Goal: Find specific page/section: Find specific page/section

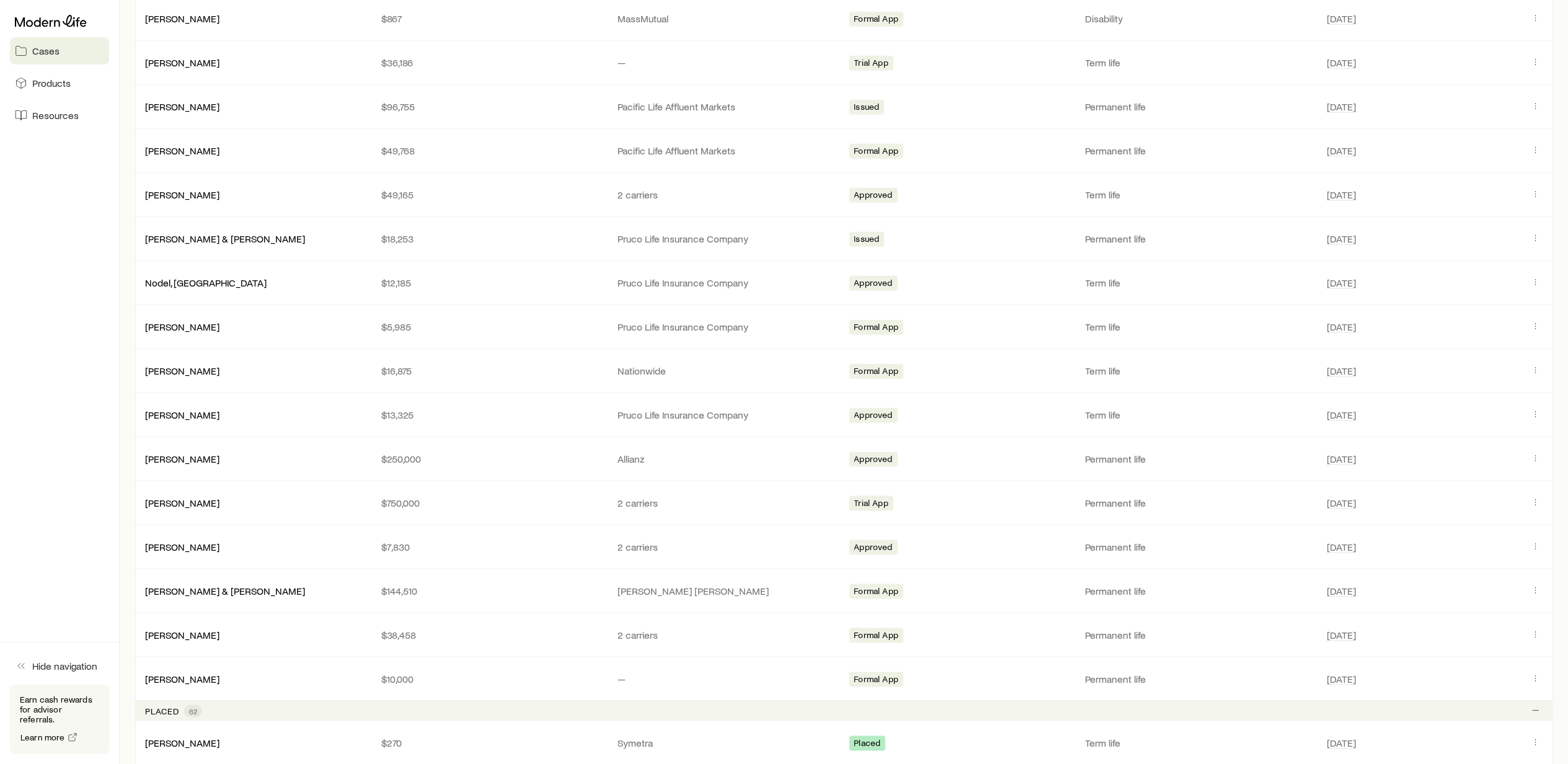
scroll to position [1405, 0]
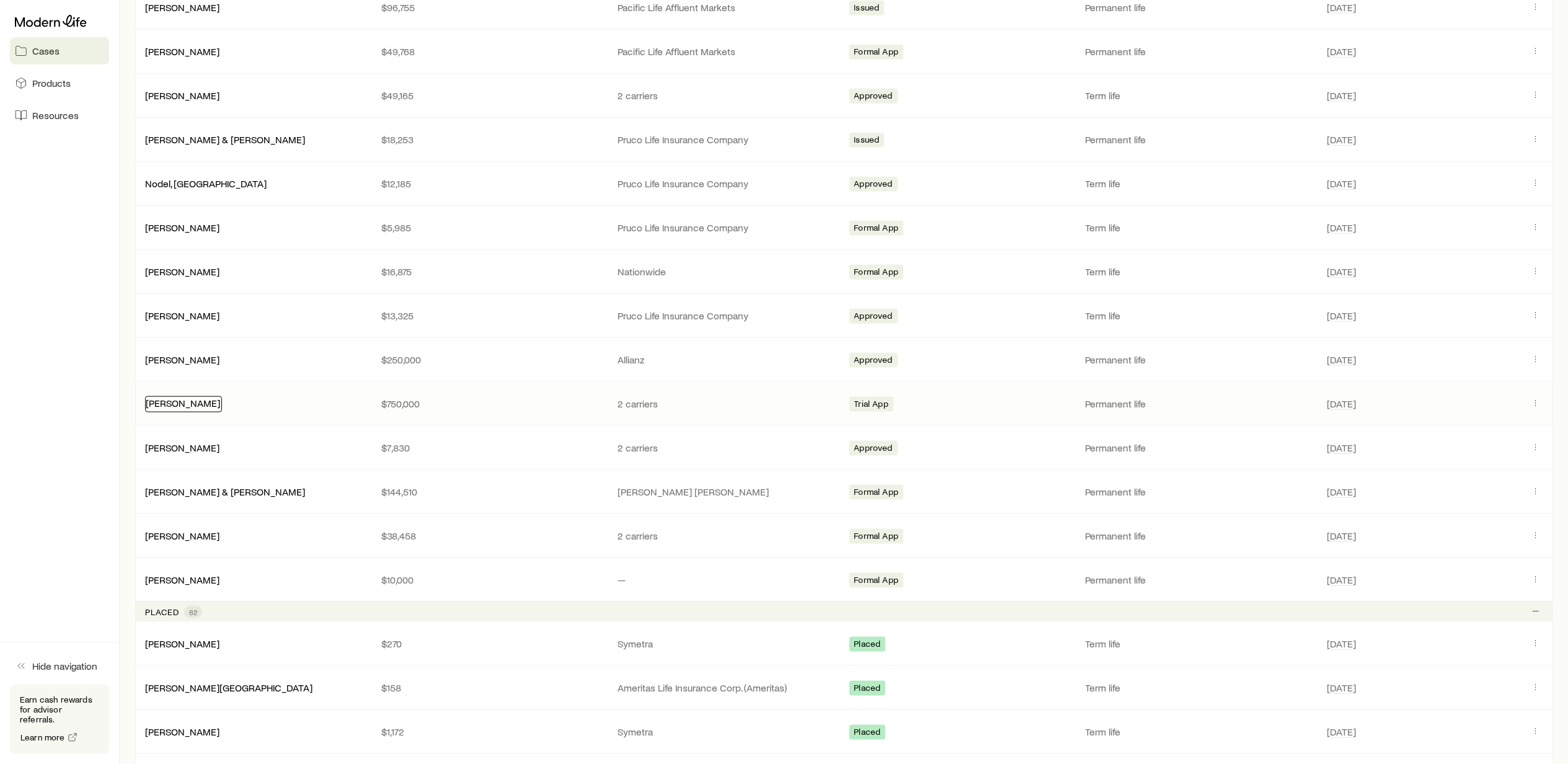
click at [172, 409] on link "[PERSON_NAME]" at bounding box center [183, 402] width 75 height 12
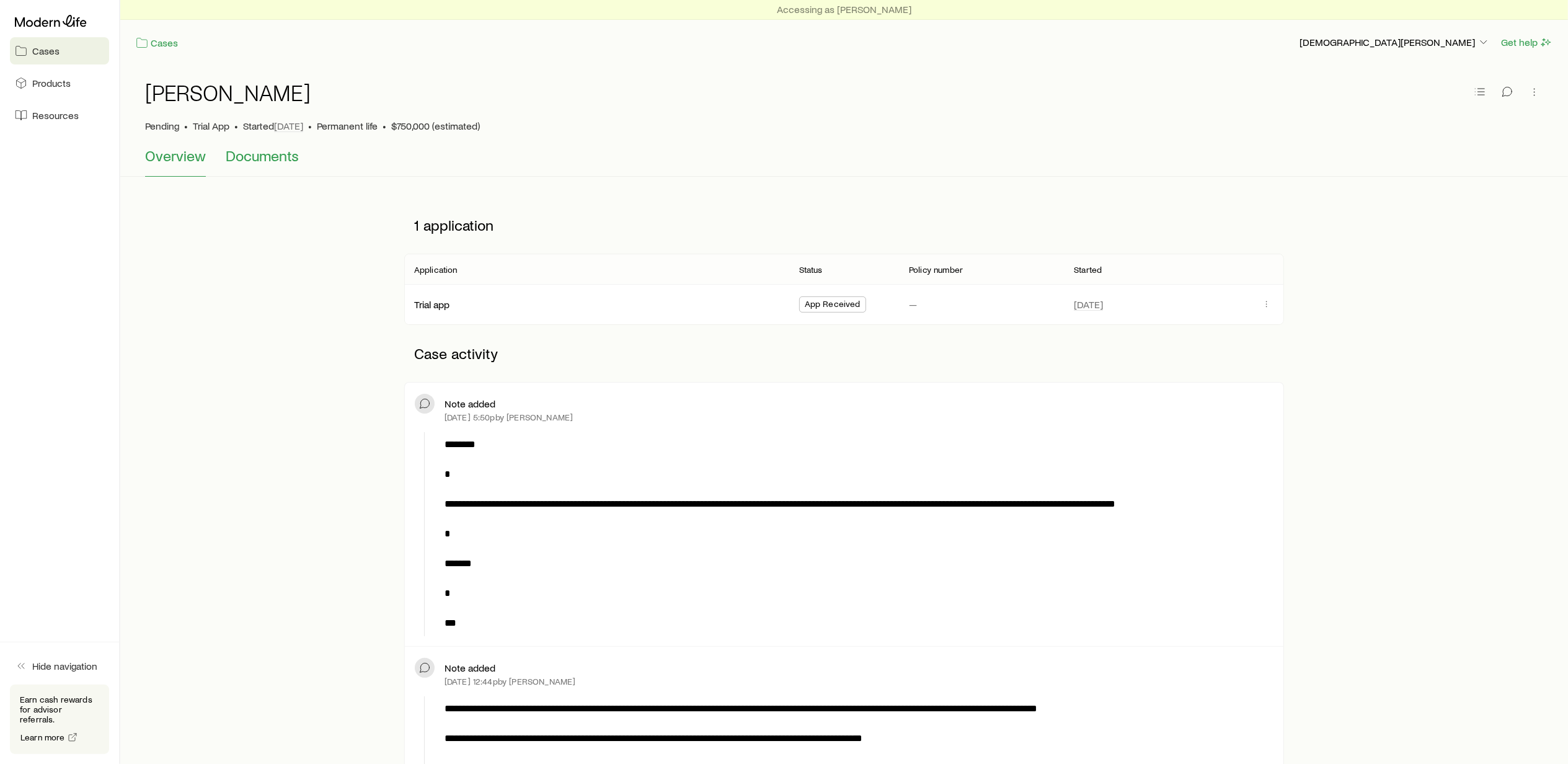
click at [254, 157] on span "Documents" at bounding box center [262, 155] width 73 height 17
